Goal: Transaction & Acquisition: Purchase product/service

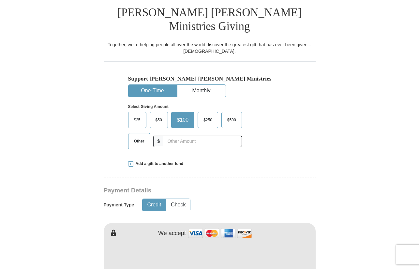
scroll to position [176, 0]
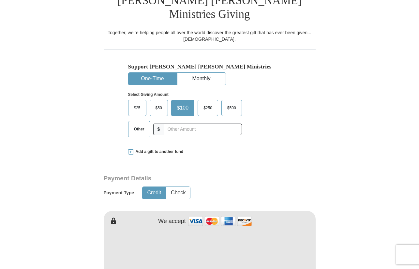
click at [140, 124] on span "Other" at bounding box center [139, 129] width 17 height 10
click at [0, 0] on input "Other" at bounding box center [0, 0] width 0 height 0
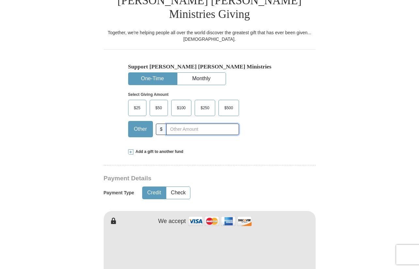
click at [183, 124] on input "text" at bounding box center [202, 129] width 72 height 11
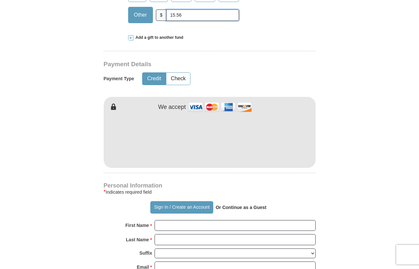
type input "15.56"
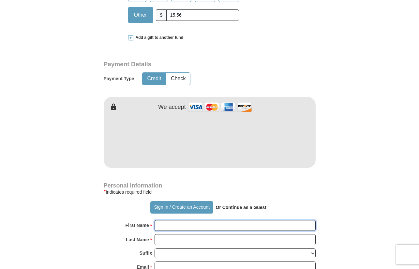
click at [174, 220] on input "First Name *" at bounding box center [235, 225] width 161 height 11
type input "[PERSON_NAME]"
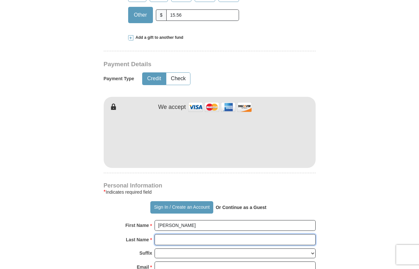
type input "[PERSON_NAME]"
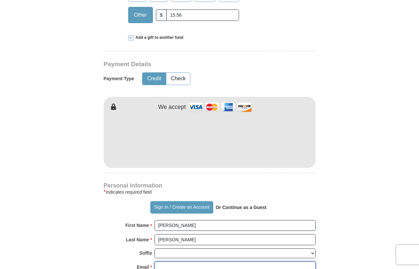
type input "[EMAIL_ADDRESS][DOMAIN_NAME]"
type input "[STREET_ADDRESS]"
type input "Austin"
select select "[GEOGRAPHIC_DATA]"
type input "78753"
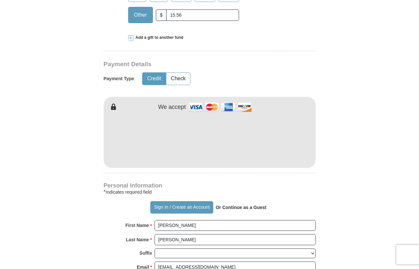
type input "5124609623"
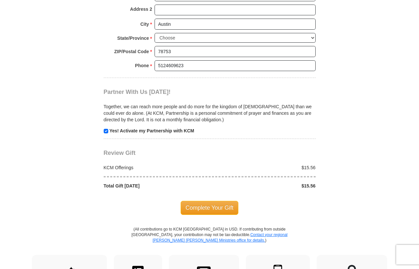
scroll to position [585, 0]
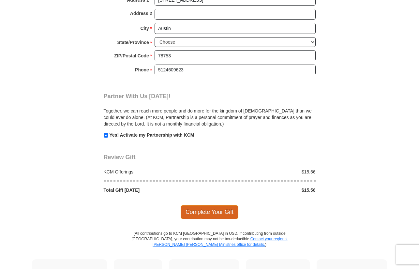
click at [208, 205] on span "Complete Your Gift" at bounding box center [210, 212] width 58 height 14
